Goal: Information Seeking & Learning: Check status

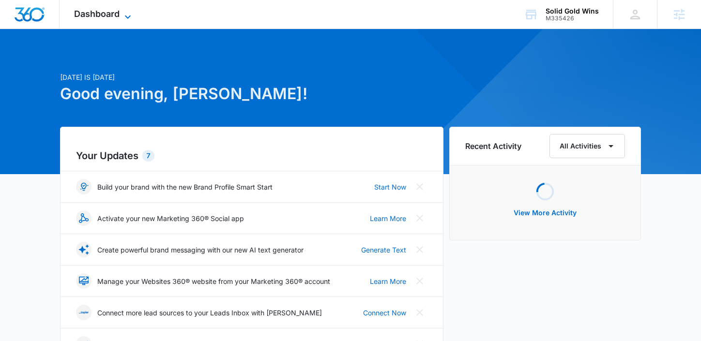
click at [96, 17] on span "Dashboard" at bounding box center [97, 14] width 46 height 10
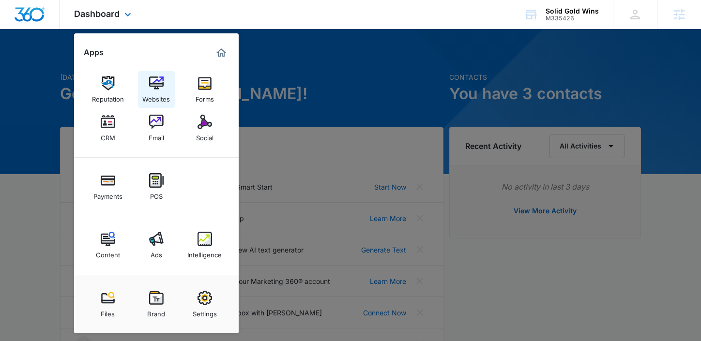
click at [156, 89] on img at bounding box center [156, 83] width 15 height 15
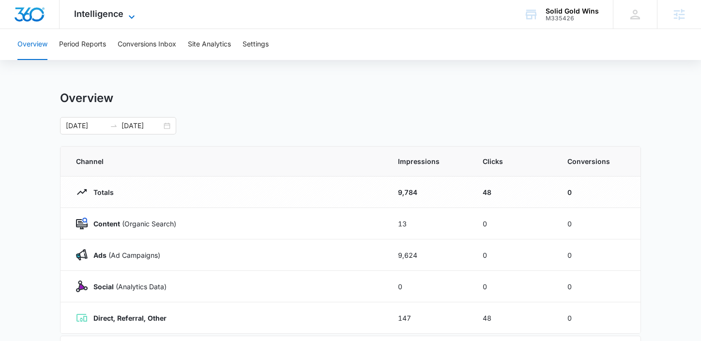
click at [118, 12] on span "Intelligence" at bounding box center [98, 14] width 49 height 10
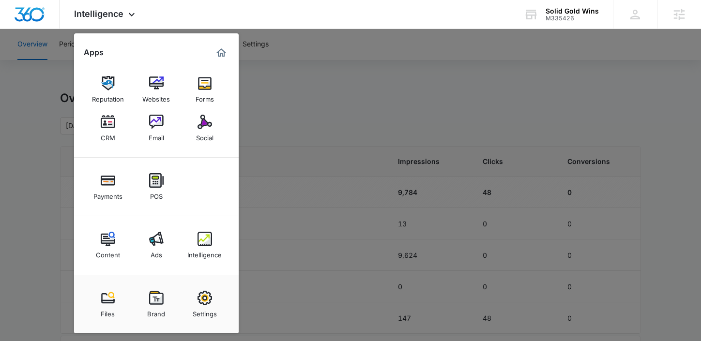
click at [314, 106] on div at bounding box center [350, 170] width 701 height 341
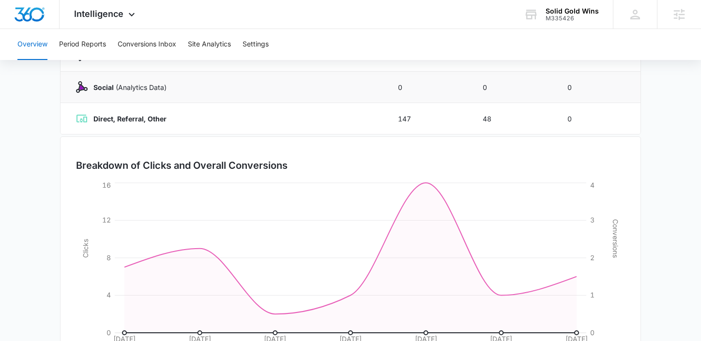
scroll to position [200, 0]
click at [81, 47] on button "Period Reports" at bounding box center [82, 44] width 47 height 31
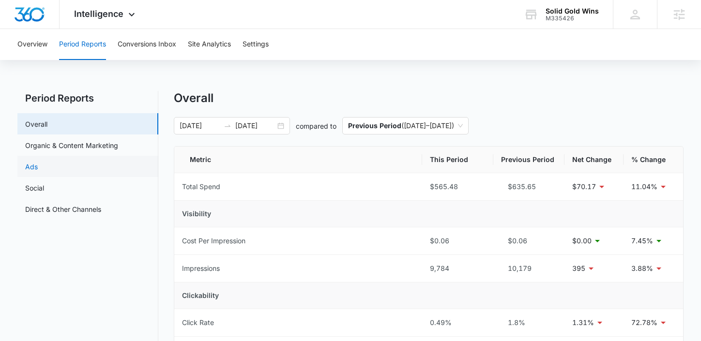
click at [35, 163] on link "Ads" at bounding box center [31, 167] width 13 height 10
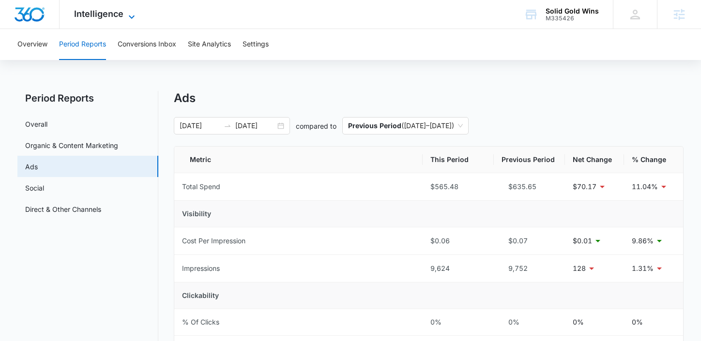
click at [120, 16] on span "Intelligence" at bounding box center [98, 14] width 49 height 10
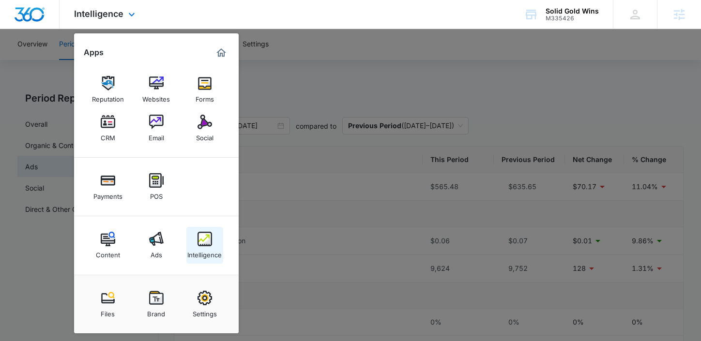
click at [187, 243] on link "Intelligence" at bounding box center [204, 245] width 37 height 37
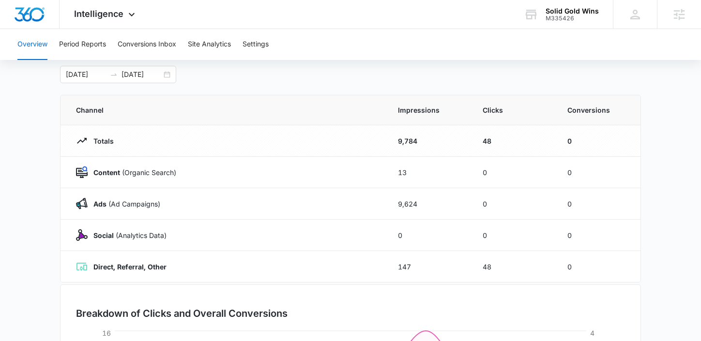
scroll to position [52, 0]
click at [104, 14] on span "Intelligence" at bounding box center [98, 14] width 49 height 10
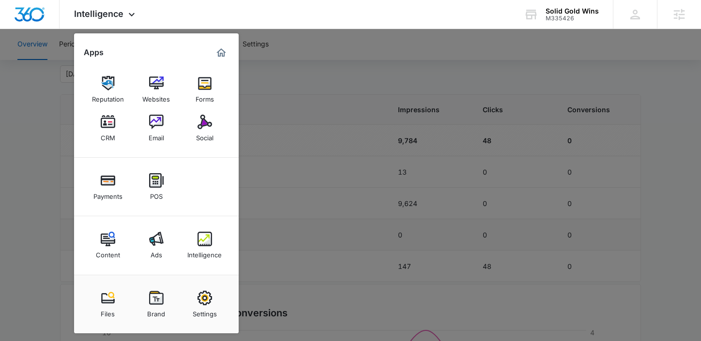
click at [156, 244] on img at bounding box center [156, 239] width 15 height 15
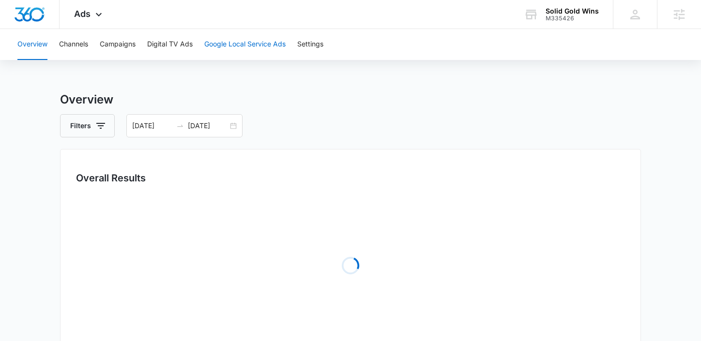
click at [216, 42] on button "Google Local Service Ads" at bounding box center [244, 44] width 81 height 31
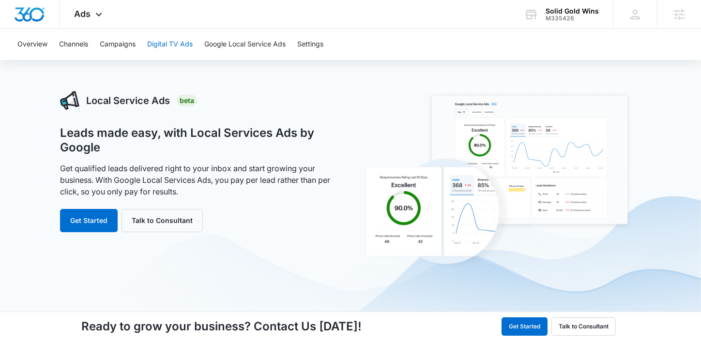
click at [184, 38] on button "Digital TV Ads" at bounding box center [170, 44] width 46 height 31
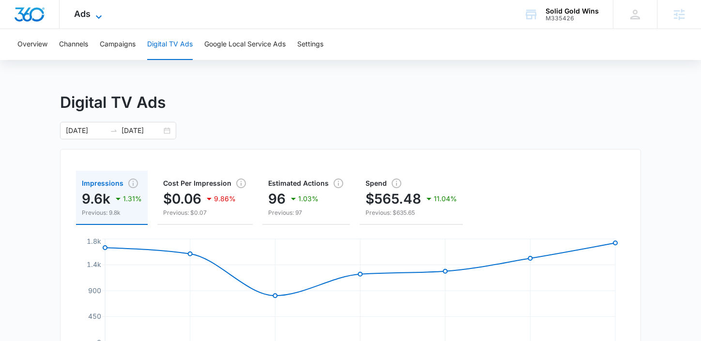
click at [99, 18] on icon at bounding box center [99, 17] width 12 height 12
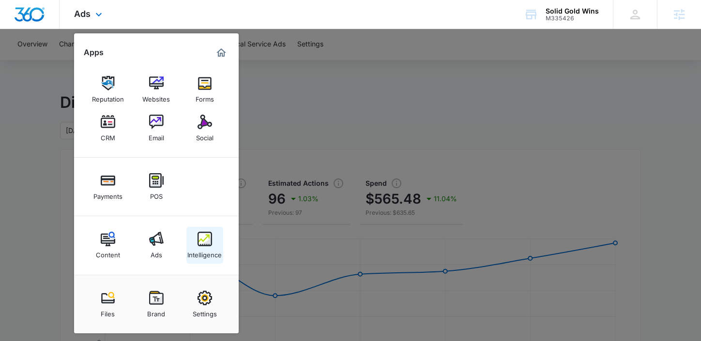
click at [195, 247] on div "Intelligence" at bounding box center [204, 252] width 34 height 13
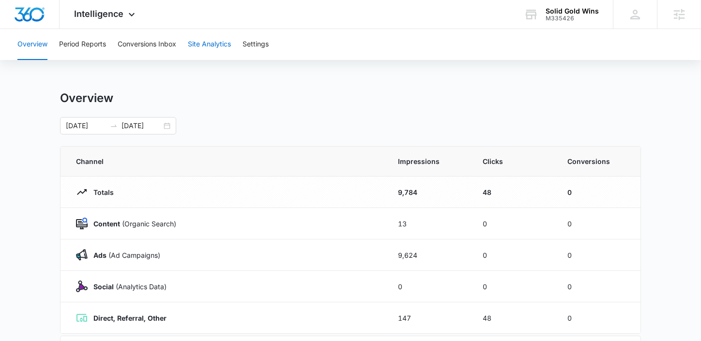
click at [199, 43] on button "Site Analytics" at bounding box center [209, 44] width 43 height 31
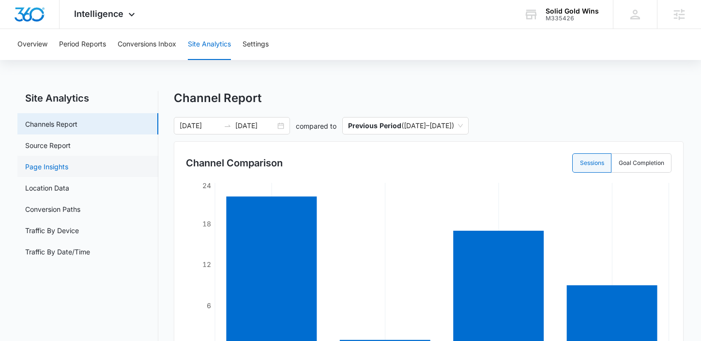
click at [59, 168] on link "Page Insights" at bounding box center [46, 167] width 43 height 10
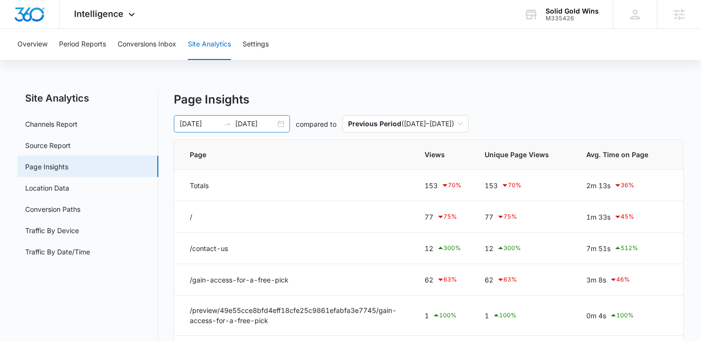
click at [282, 123] on div "[DATE] [DATE]" at bounding box center [232, 123] width 116 height 17
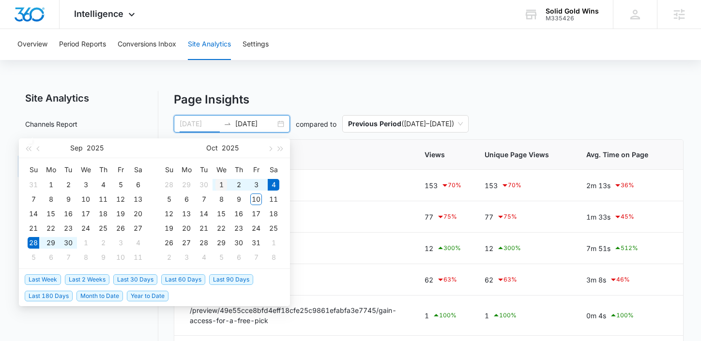
type input "[DATE]"
click at [217, 183] on div "1" at bounding box center [221, 185] width 12 height 12
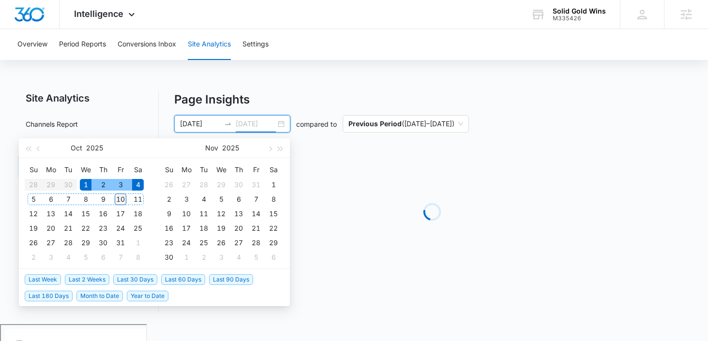
type input "[DATE]"
click at [120, 200] on div "10" at bounding box center [121, 200] width 12 height 12
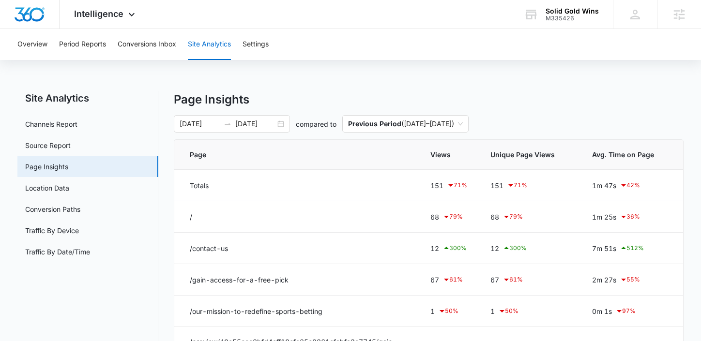
click at [624, 95] on p "Page Insights" at bounding box center [429, 99] width 510 height 17
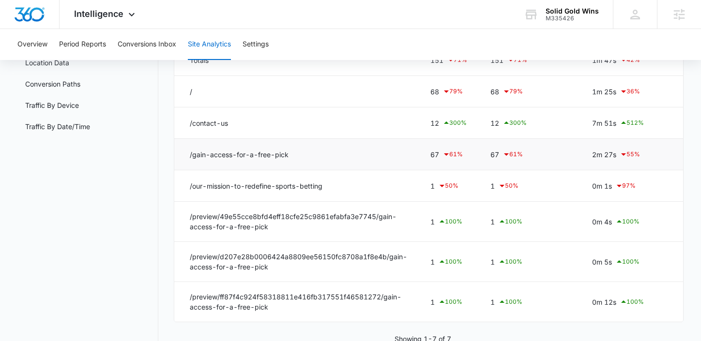
scroll to position [137, 0]
